Goal: Task Accomplishment & Management: Complete application form

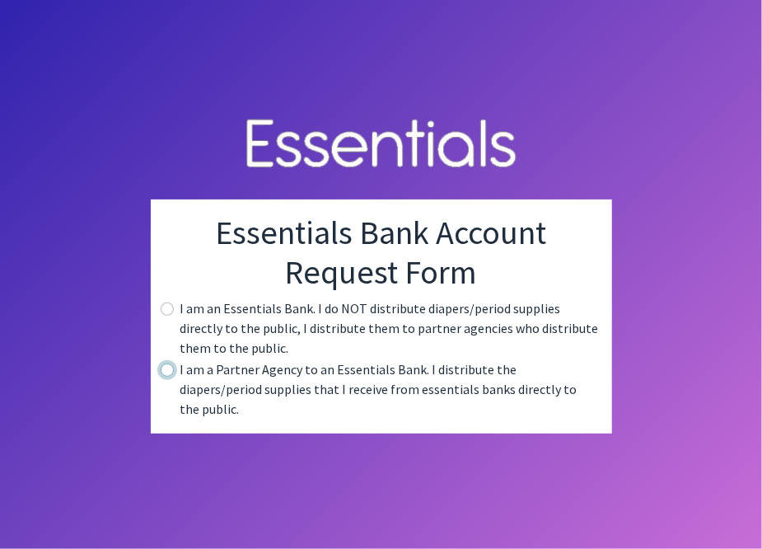
click at [167, 377] on input "radio" at bounding box center [167, 370] width 13 height 13
radio input "true"
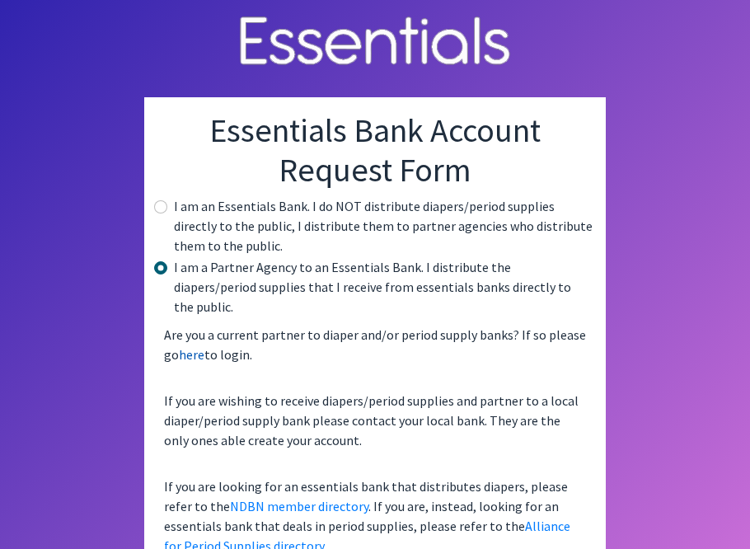
click at [186, 346] on link "here" at bounding box center [192, 354] width 26 height 16
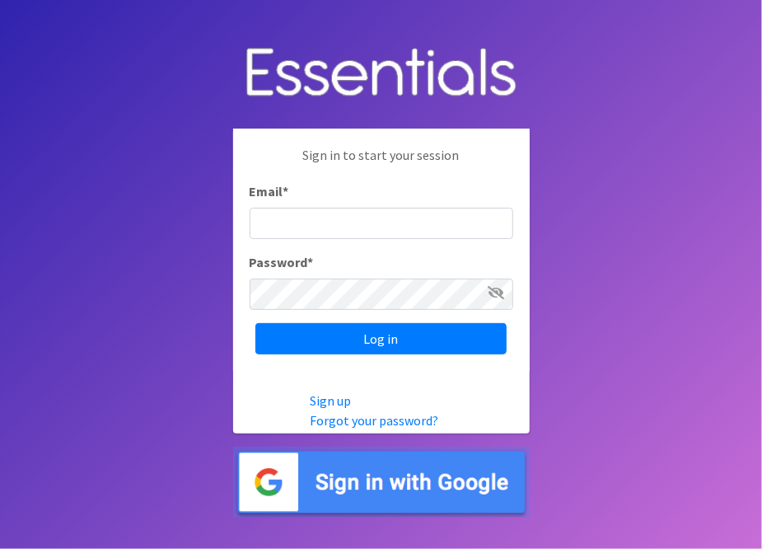
click at [285, 223] on input "Email *" at bounding box center [382, 223] width 264 height 31
type input "[PERSON_NAME][EMAIL_ADDRESS][PERSON_NAME][DOMAIN_NAME]"
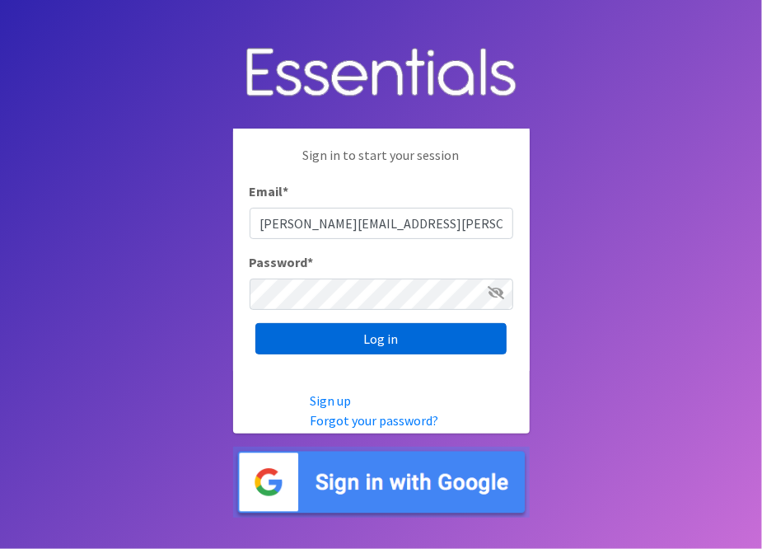
click at [320, 335] on input "Log in" at bounding box center [381, 338] width 251 height 31
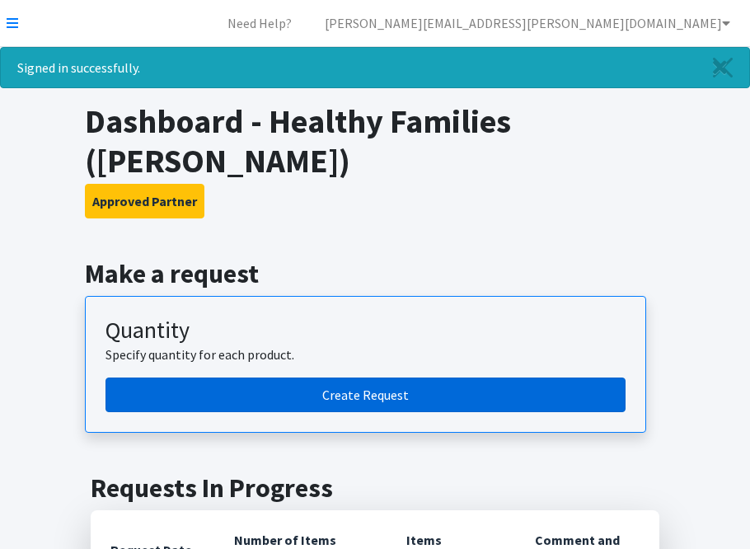
scroll to position [247, 0]
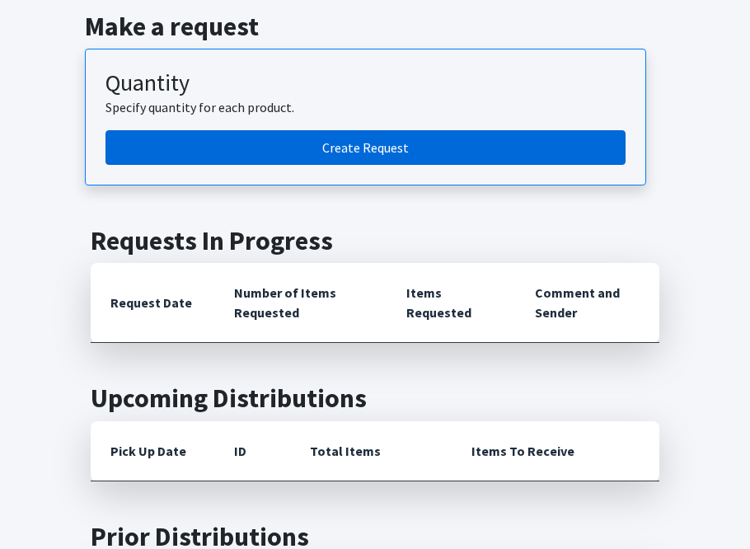
click at [298, 130] on link "Create Request" at bounding box center [366, 147] width 520 height 35
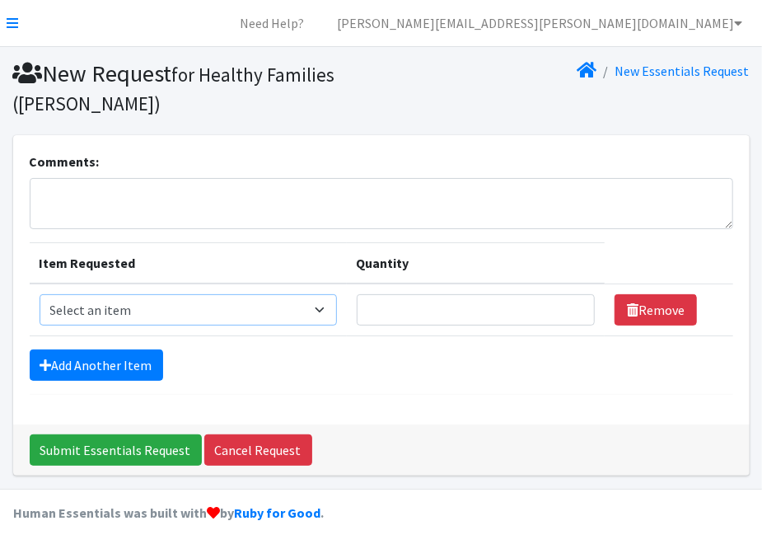
click at [326, 312] on select "Select an item Baby Food Children's Disposable Underwear L/XL Kids (Newborn) Ki…" at bounding box center [189, 309] width 298 height 31
select select "10068"
click at [40, 294] on select "Select an item Baby Food Children's Disposable Underwear L/XL Kids (Newborn) Ki…" at bounding box center [189, 309] width 298 height 31
click at [460, 311] on input "Quantity" at bounding box center [476, 309] width 239 height 31
type input "75"
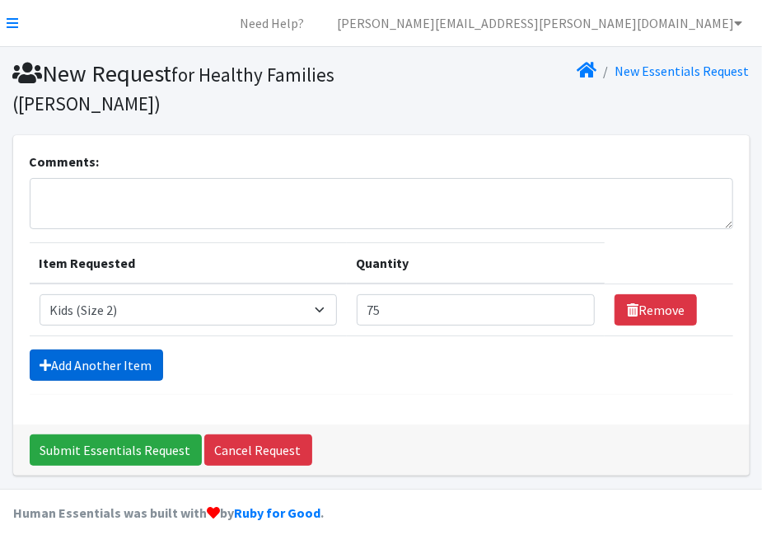
click at [89, 365] on link "Add Another Item" at bounding box center [97, 364] width 134 height 31
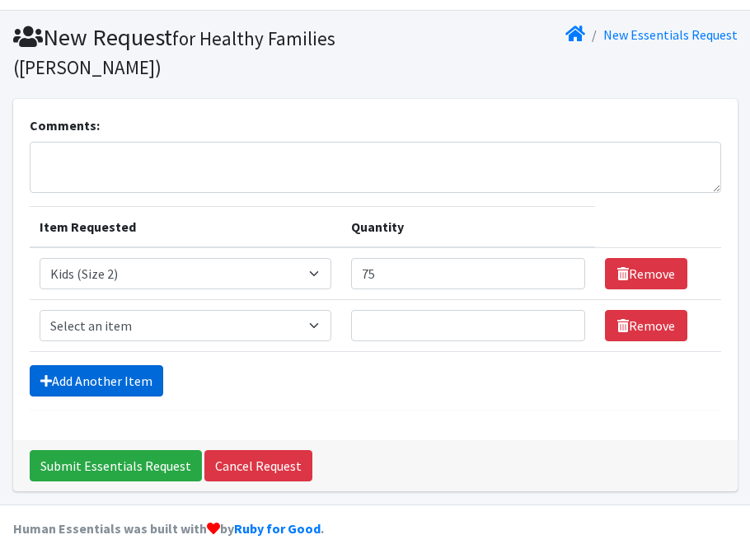
scroll to position [51, 0]
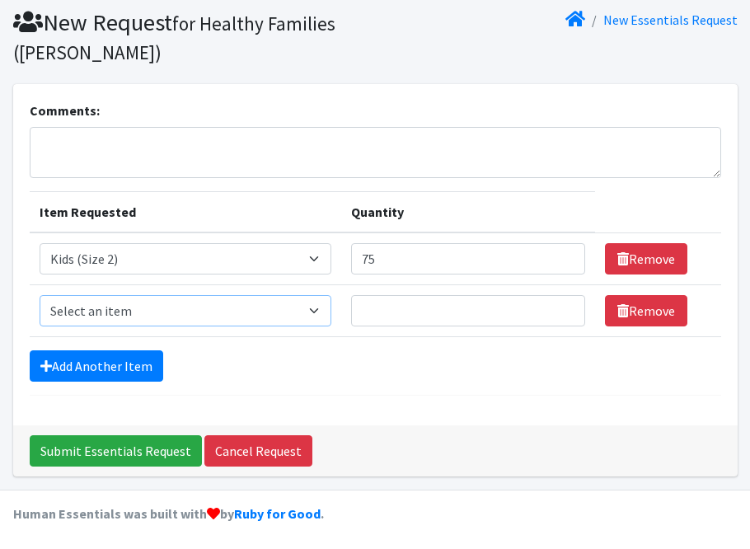
click at [317, 309] on select "Select an item Baby Food Children's Disposable Underwear L/XL Kids (Newborn) Ki…" at bounding box center [186, 310] width 292 height 31
select select "10061"
click at [40, 295] on select "Select an item Baby Food Children's Disposable Underwear L/XL Kids (Newborn) Ki…" at bounding box center [186, 310] width 292 height 31
click at [419, 311] on input "Quantity" at bounding box center [468, 310] width 234 height 31
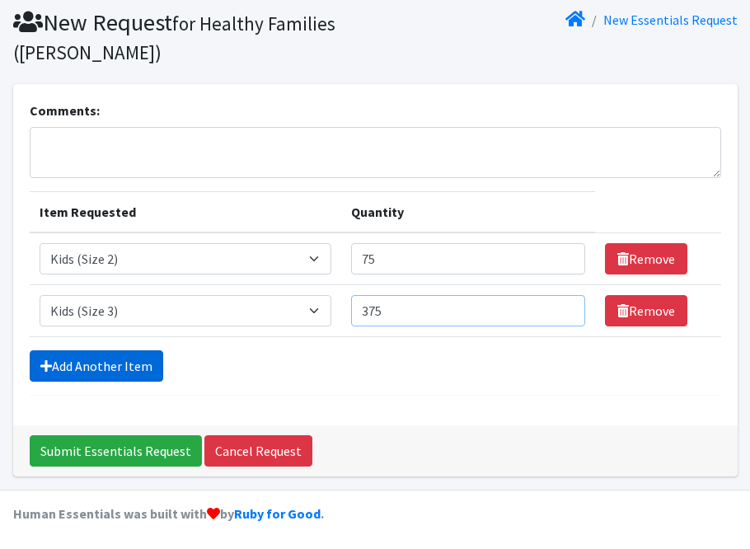
type input "375"
click at [68, 364] on link "Add Another Item" at bounding box center [97, 365] width 134 height 31
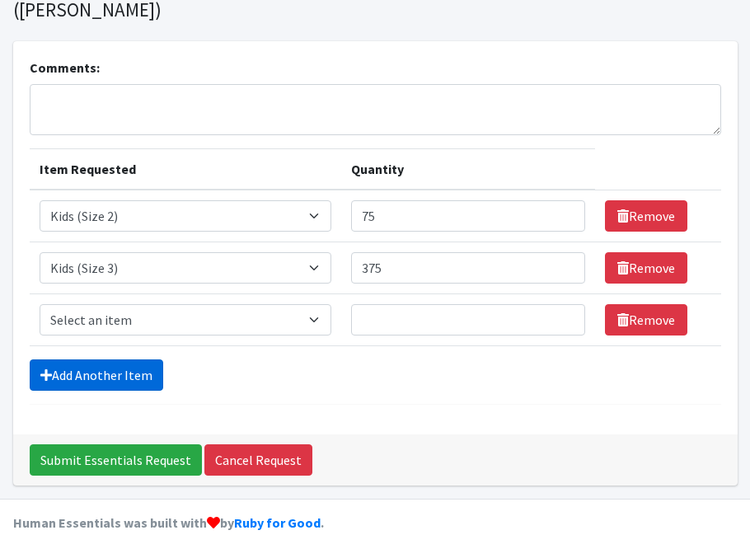
scroll to position [102, 0]
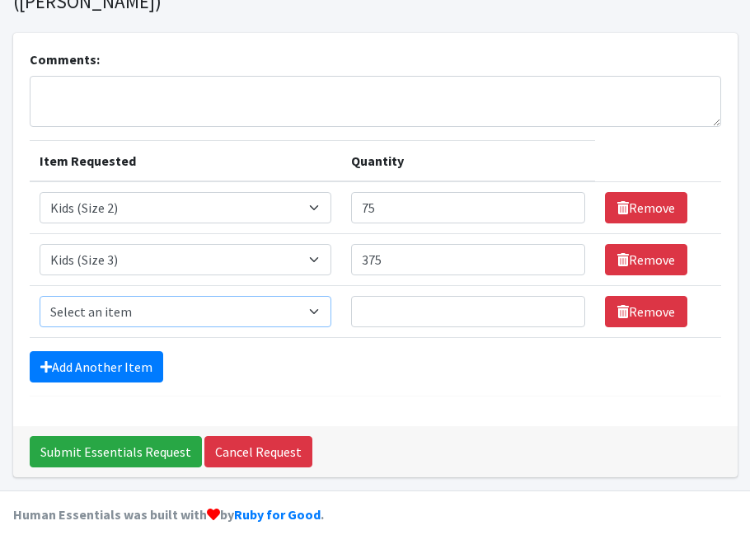
click at [246, 304] on select "Select an item Baby Food Children's Disposable Underwear L/XL Kids (Newborn) Ki…" at bounding box center [186, 311] width 292 height 31
select select "10078"
click at [40, 296] on select "Select an item Baby Food Children's Disposable Underwear L/XL Kids (Newborn) Ki…" at bounding box center [186, 311] width 292 height 31
click at [382, 300] on input "Quantity" at bounding box center [468, 311] width 234 height 31
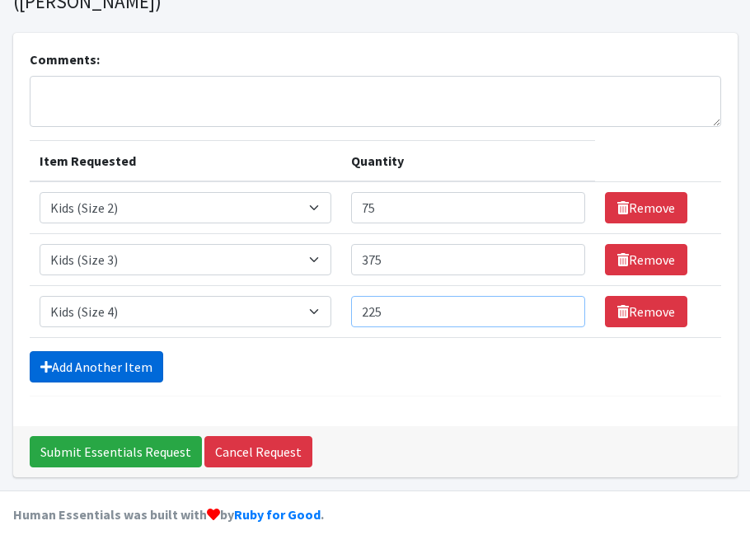
type input "225"
click at [113, 369] on link "Add Another Item" at bounding box center [97, 366] width 134 height 31
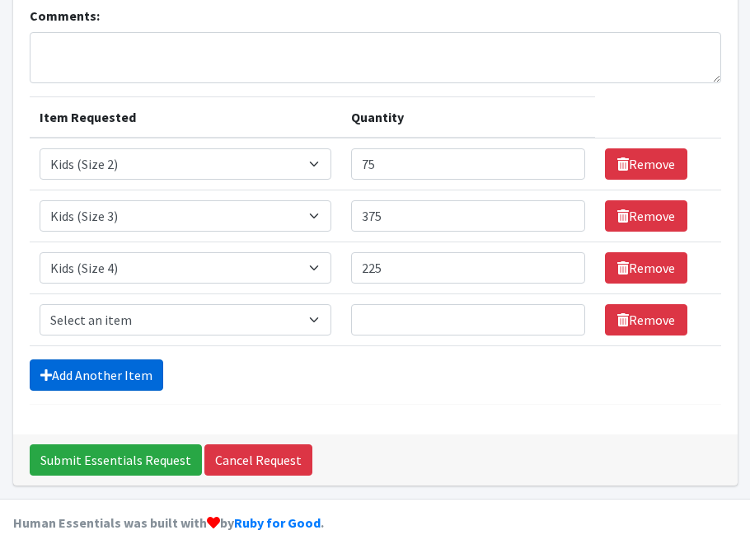
scroll to position [154, 0]
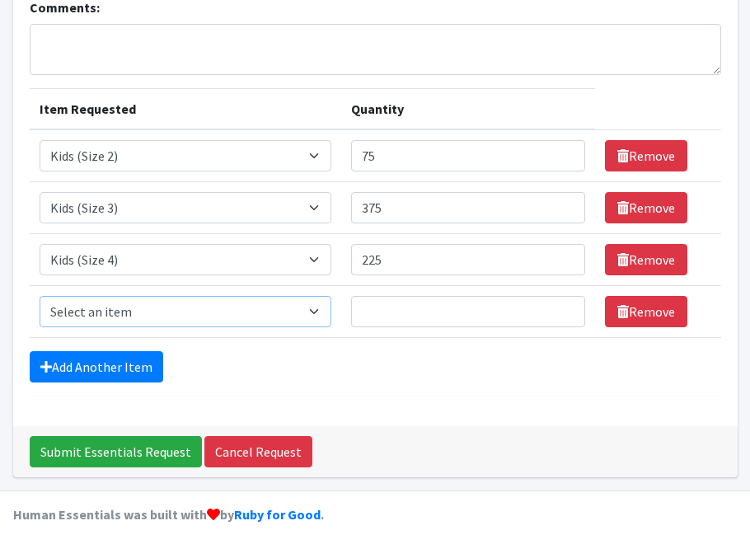
click at [323, 307] on select "Select an item Baby Food Children's Disposable Underwear L/XL Kids (Newborn) Ki…" at bounding box center [186, 311] width 292 height 31
select select "10042"
click at [40, 296] on select "Select an item Baby Food Children's Disposable Underwear L/XL Kids (Newborn) Ki…" at bounding box center [186, 311] width 292 height 31
click at [400, 311] on input "Quantity" at bounding box center [468, 311] width 234 height 31
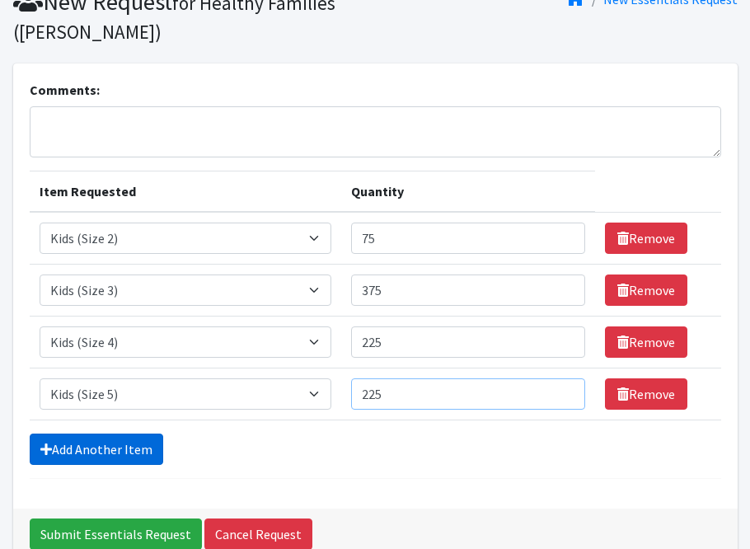
type input "225"
click at [96, 452] on link "Add Another Item" at bounding box center [97, 449] width 134 height 31
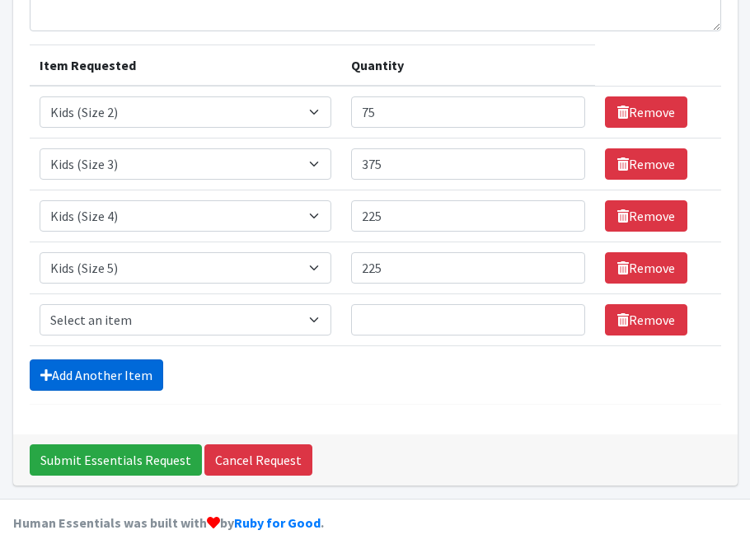
scroll to position [206, 0]
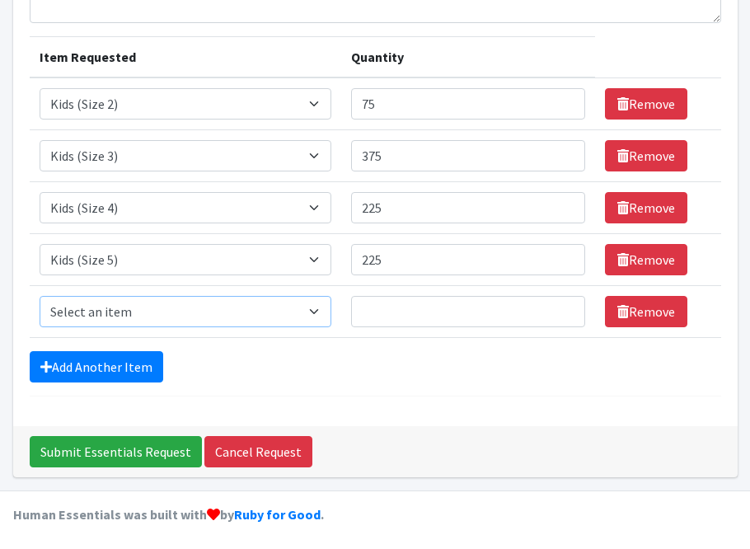
click at [291, 308] on select "Select an item Baby Food Children's Disposable Underwear L/XL Kids (Newborn) Ki…" at bounding box center [186, 311] width 292 height 31
select select "10062"
click at [40, 296] on select "Select an item Baby Food Children's Disposable Underwear L/XL Kids (Newborn) Ki…" at bounding box center [186, 311] width 292 height 31
click at [435, 312] on input "Quantity" at bounding box center [468, 311] width 234 height 31
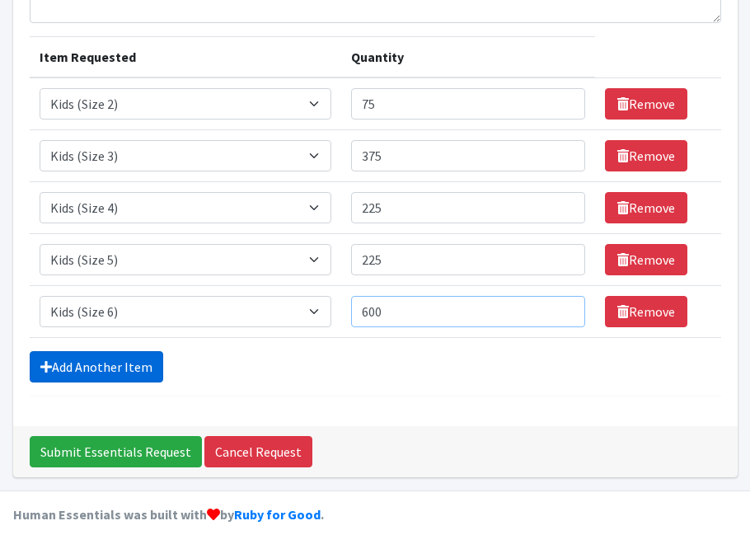
type input "600"
click at [132, 372] on link "Add Another Item" at bounding box center [97, 366] width 134 height 31
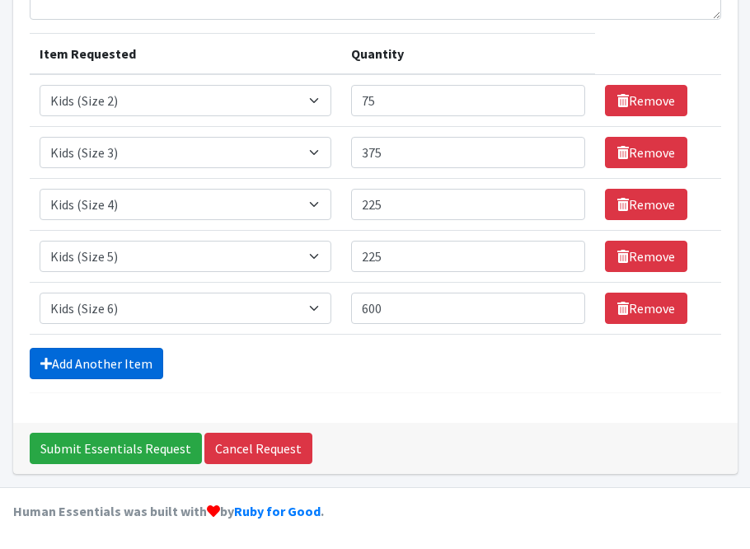
scroll to position [257, 0]
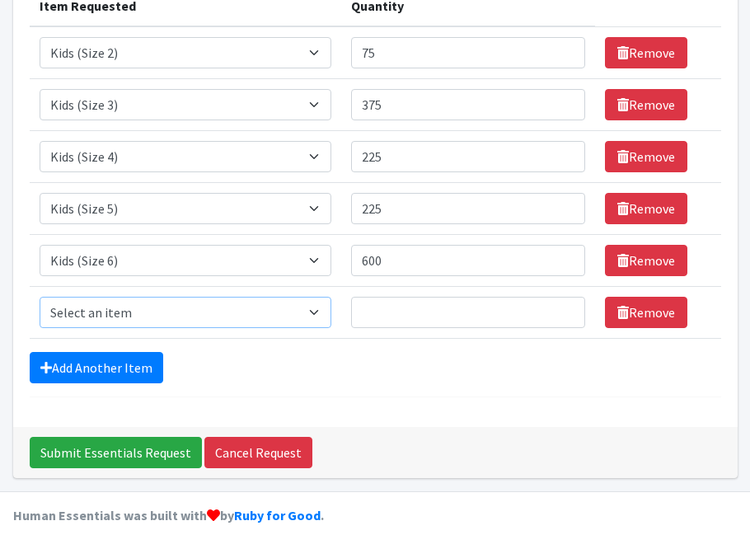
click at [295, 308] on select "Select an item Baby Food Children's Disposable Underwear L/XL Kids (Newborn) Ki…" at bounding box center [186, 312] width 292 height 31
select select "13780"
click at [40, 297] on select "Select an item Baby Food Children's Disposable Underwear L/XL Kids (Newborn) Ki…" at bounding box center [186, 312] width 292 height 31
click at [378, 308] on input "Quantity" at bounding box center [468, 312] width 234 height 31
type input "450"
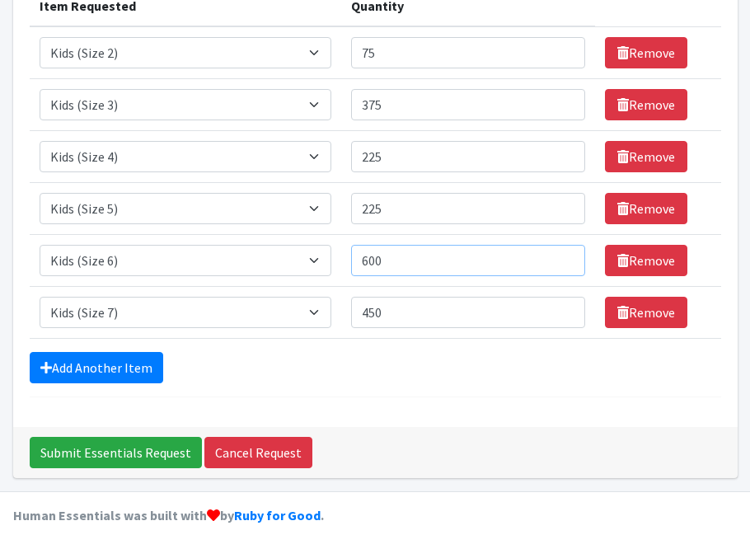
click at [394, 260] on input "600" at bounding box center [468, 260] width 234 height 31
type input "6"
type input "750"
click at [99, 362] on link "Add Another Item" at bounding box center [97, 367] width 134 height 31
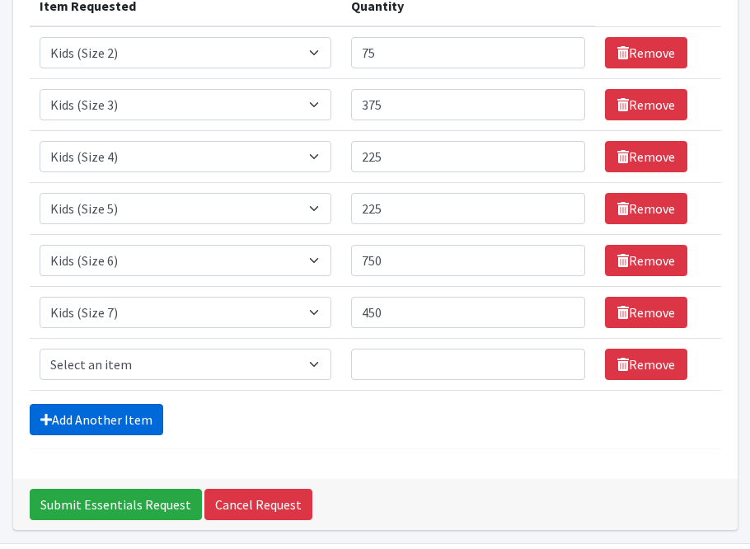
scroll to position [309, 0]
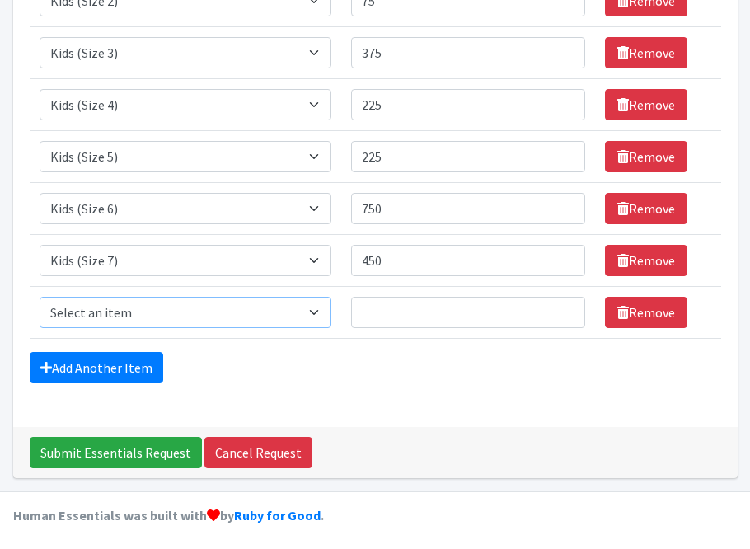
click at [277, 314] on select "Select an item Baby Food Children's Disposable Underwear L/XL Kids (Newborn) Ki…" at bounding box center [186, 312] width 292 height 31
select select "10041"
click at [40, 297] on select "Select an item Baby Food Children's Disposable Underwear L/XL Kids (Newborn) Ki…" at bounding box center [186, 312] width 292 height 31
click at [412, 312] on input "Quantity" at bounding box center [468, 312] width 234 height 31
type input "4"
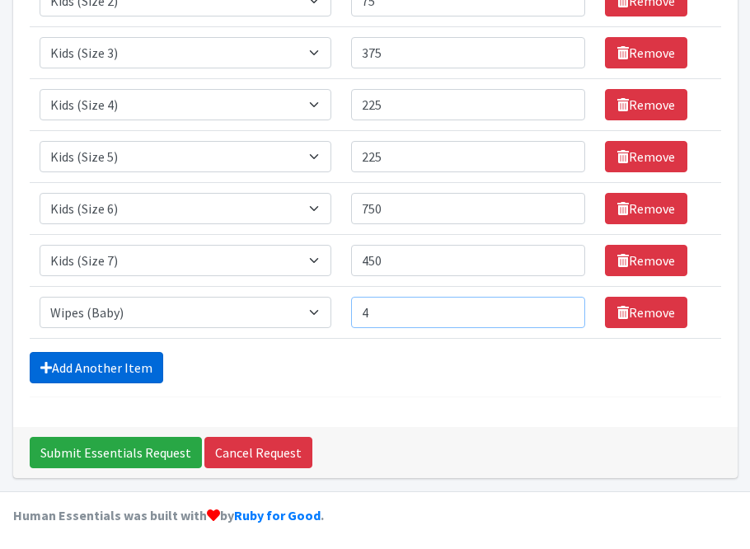
type input "4"
click at [66, 368] on link "Add Another Item" at bounding box center [97, 367] width 134 height 31
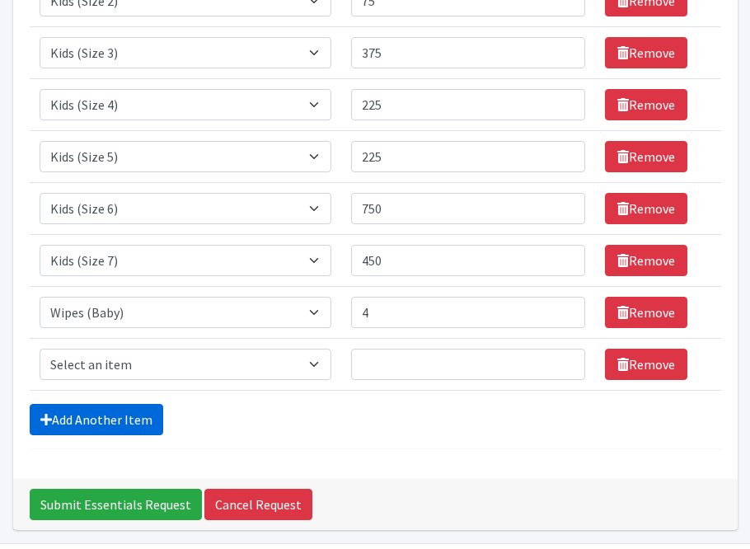
scroll to position [361, 0]
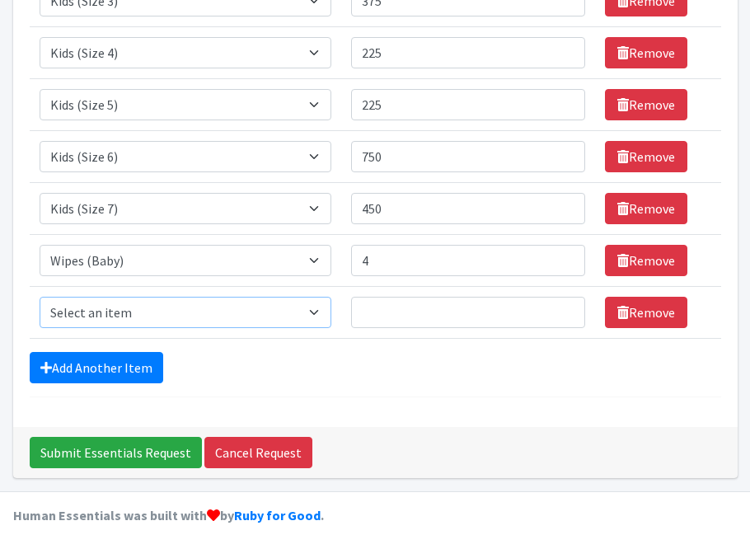
click at [321, 308] on select "Select an item Baby Food Children's Disposable Underwear L/XL Kids (Newborn) Ki…" at bounding box center [186, 312] width 292 height 31
select select "10056"
click at [40, 297] on select "Select an item Baby Food Children's Disposable Underwear L/XL Kids (Newborn) Ki…" at bounding box center [186, 312] width 292 height 31
click at [394, 317] on input "Quantity" at bounding box center [468, 312] width 234 height 31
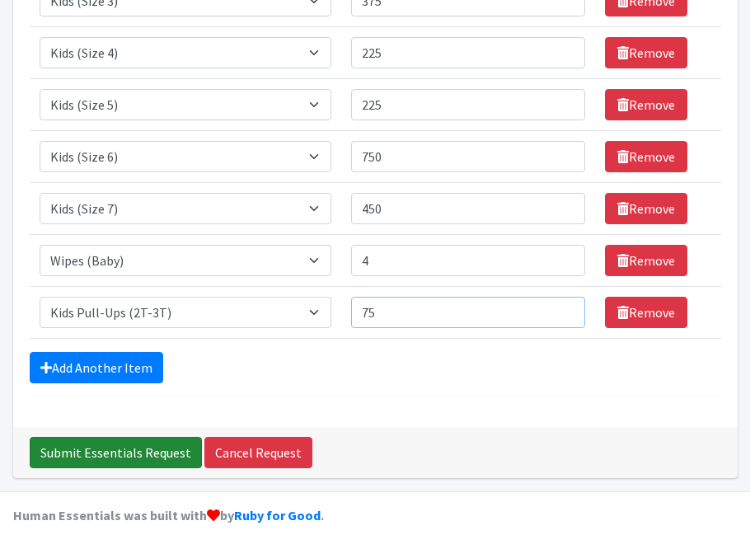
type input "75"
click at [109, 449] on input "Submit Essentials Request" at bounding box center [116, 452] width 172 height 31
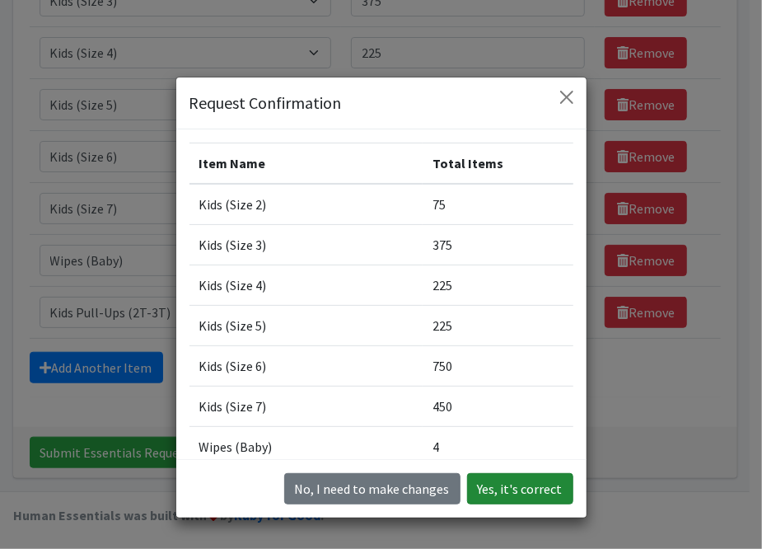
click at [537, 490] on button "Yes, it's correct" at bounding box center [520, 488] width 106 height 31
